Goal: Transaction & Acquisition: Purchase product/service

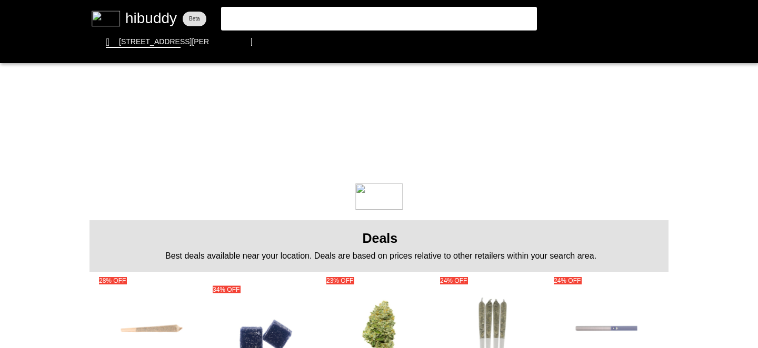
click at [398, 20] on flt-glass-pane at bounding box center [379, 174] width 758 height 348
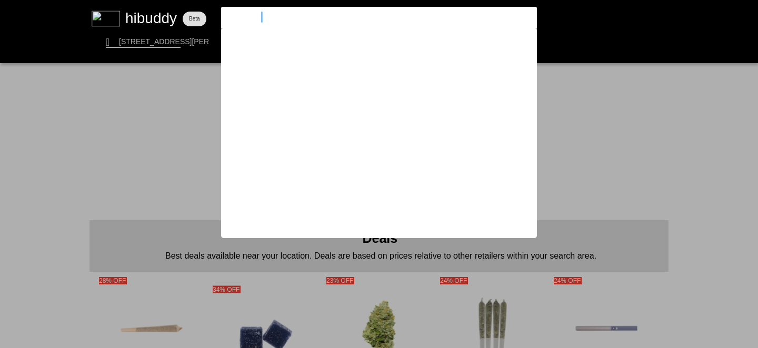
type input "country club"
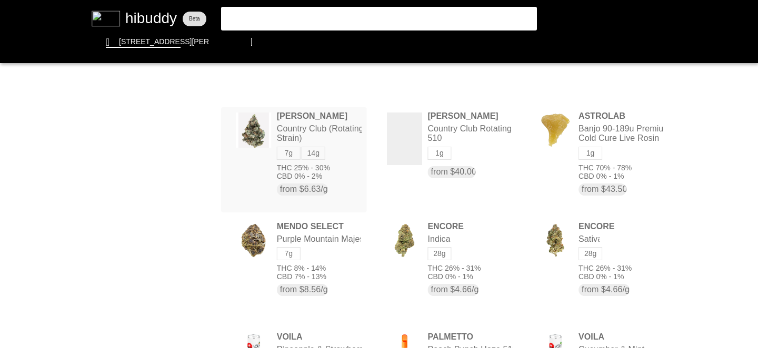
click at [316, 155] on flt-glass-pane at bounding box center [379, 174] width 758 height 348
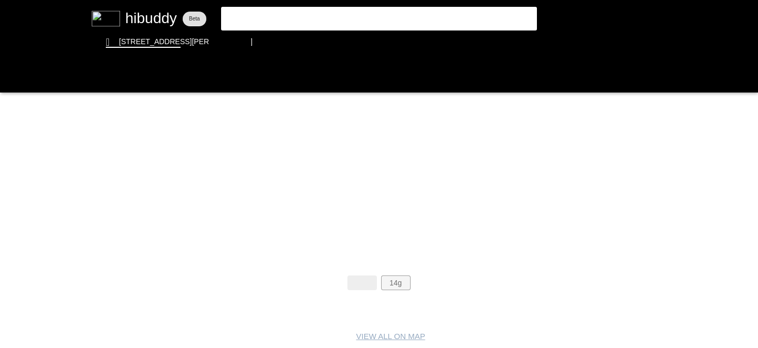
click at [397, 287] on flt-glass-pane at bounding box center [379, 174] width 758 height 348
